Goal: Information Seeking & Learning: Learn about a topic

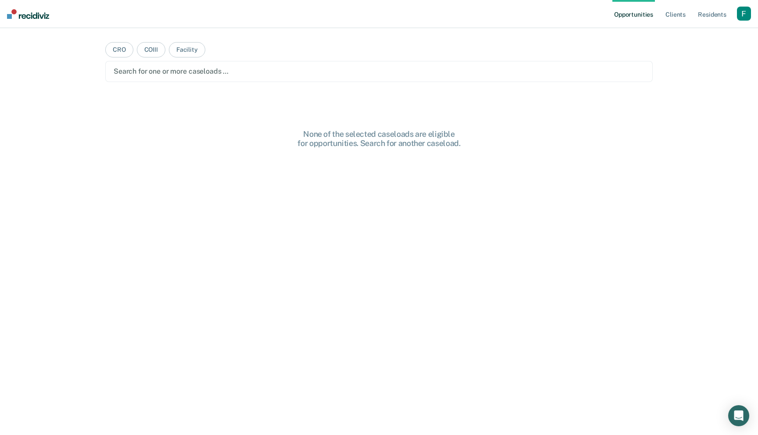
click at [744, 15] on div "button" at bounding box center [744, 14] width 14 height 14
click at [677, 39] on link "Profile" at bounding box center [709, 35] width 71 height 7
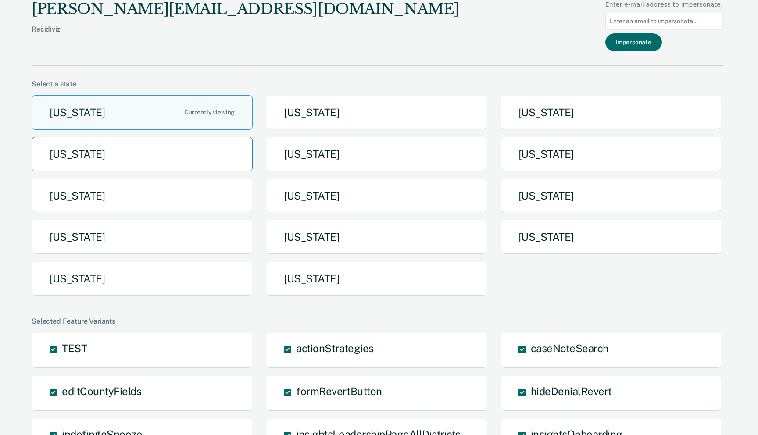
click at [184, 151] on button "[US_STATE]" at bounding box center [142, 154] width 221 height 35
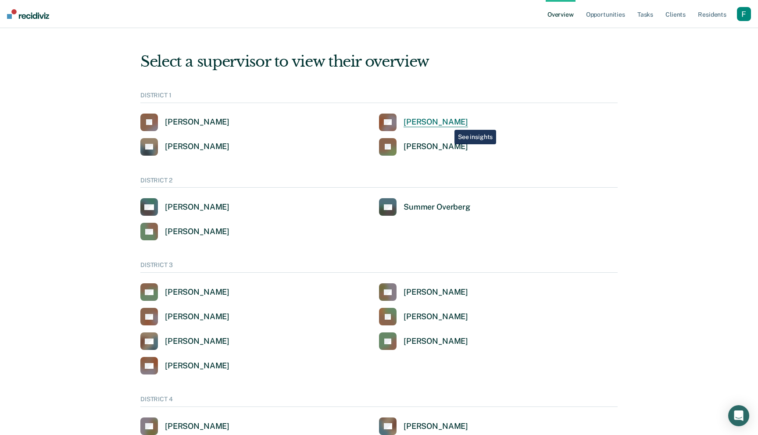
click at [448, 122] on div "[PERSON_NAME]" at bounding box center [436, 122] width 65 height 10
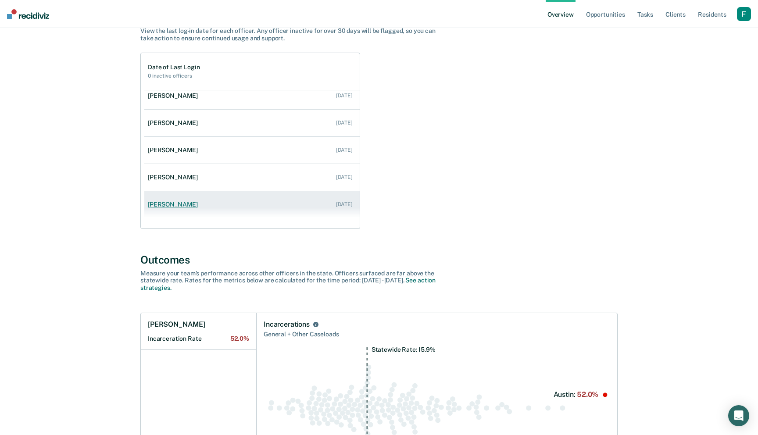
scroll to position [182, 0]
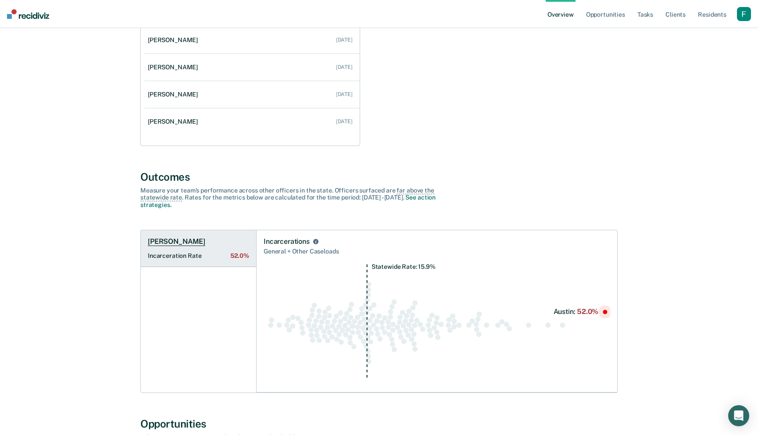
click at [206, 259] on Rate "Incarceration Rate 52.0%" at bounding box center [198, 255] width 101 height 7
